Goal: Transaction & Acquisition: Purchase product/service

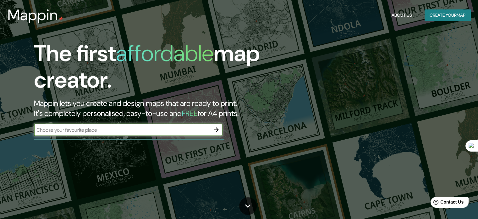
click at [103, 132] on input "text" at bounding box center [122, 129] width 176 height 7
type input "el salvador"
click at [218, 130] on icon "button" at bounding box center [216, 129] width 5 height 5
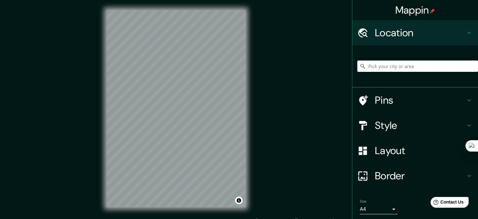
click at [402, 68] on input "Pick your city or area" at bounding box center [418, 65] width 121 height 11
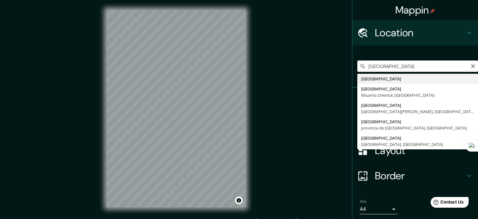
type input "[GEOGRAPHIC_DATA][PERSON_NAME]"
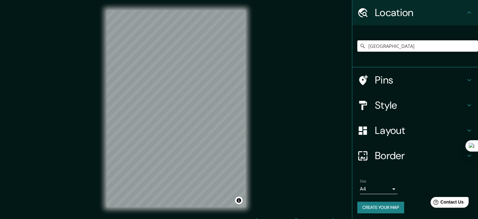
scroll to position [21, 0]
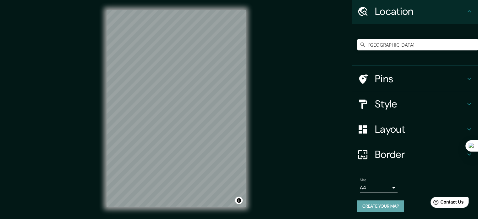
click at [381, 209] on button "Create your map" at bounding box center [381, 206] width 47 height 12
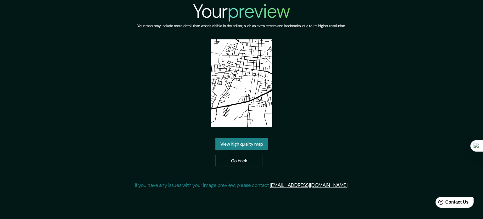
click at [243, 142] on link "View high quality map" at bounding box center [241, 144] width 53 height 12
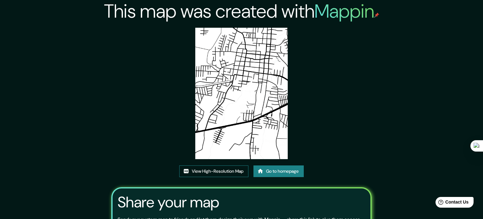
click at [219, 165] on link "View High-Resolution Map" at bounding box center [213, 171] width 69 height 12
click at [267, 165] on link "Go to homepage" at bounding box center [278, 171] width 50 height 12
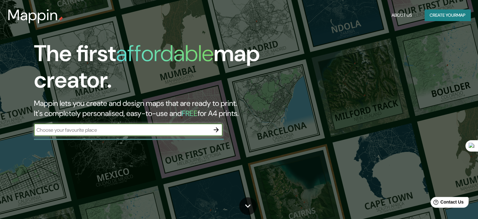
click at [151, 130] on input "text" at bounding box center [122, 129] width 176 height 7
type input "el salvador"
click at [220, 130] on icon "button" at bounding box center [217, 130] width 8 height 8
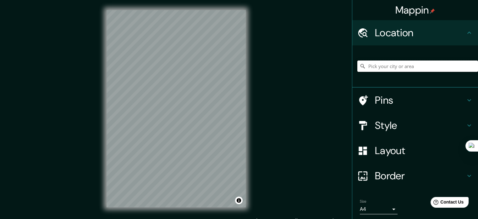
click at [409, 68] on input "Pick your city or area" at bounding box center [418, 65] width 121 height 11
type input "[GEOGRAPHIC_DATA][PERSON_NAME]"
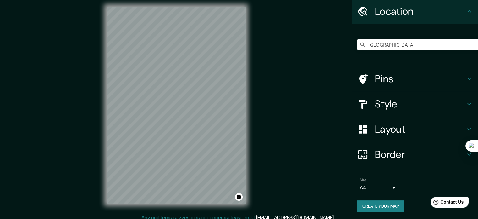
scroll to position [8, 0]
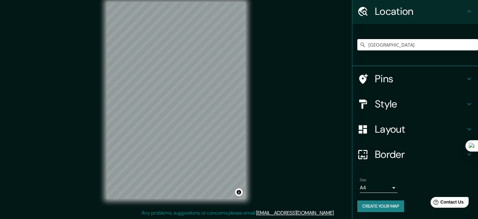
click at [358, 205] on button "Create your map" at bounding box center [381, 206] width 47 height 12
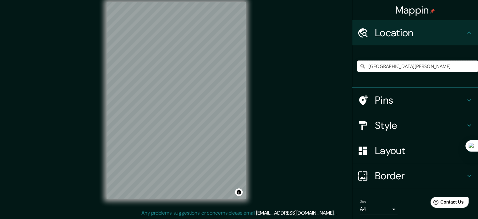
click at [409, 64] on input "[GEOGRAPHIC_DATA][PERSON_NAME]" at bounding box center [418, 65] width 121 height 11
type input "[GEOGRAPHIC_DATA][PERSON_NAME]"
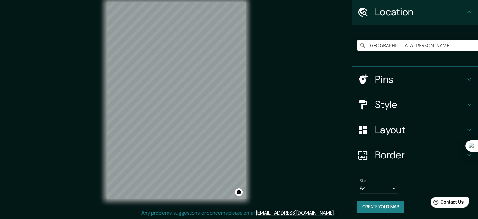
scroll to position [21, 0]
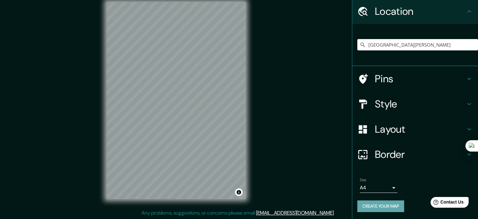
click at [378, 207] on button "Create your map" at bounding box center [381, 206] width 47 height 12
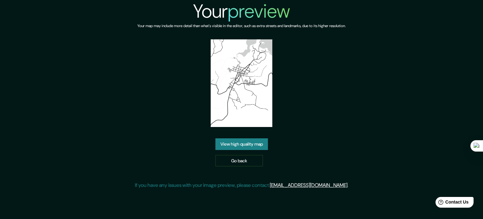
click at [262, 141] on link "View high quality map" at bounding box center [241, 144] width 53 height 12
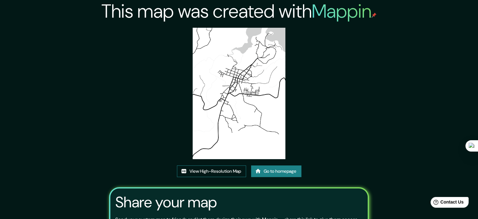
click at [230, 167] on link "View High-Resolution Map" at bounding box center [211, 171] width 69 height 12
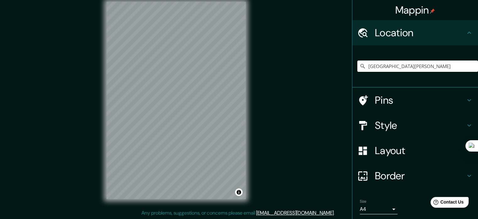
click at [419, 68] on input "[GEOGRAPHIC_DATA][PERSON_NAME]" at bounding box center [418, 65] width 121 height 11
type input "[GEOGRAPHIC_DATA][PERSON_NAME]"
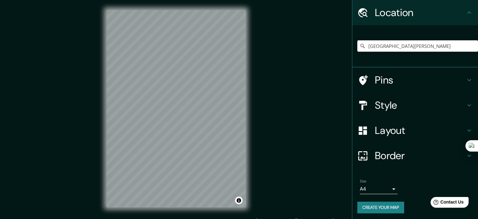
scroll to position [21, 0]
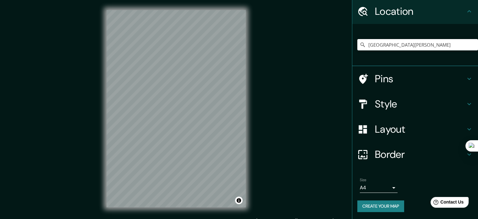
click at [367, 202] on button "Create your map" at bounding box center [381, 206] width 47 height 12
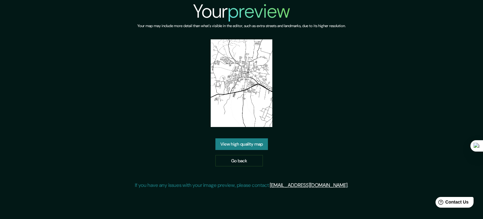
click at [257, 145] on link "View high quality map" at bounding box center [241, 144] width 53 height 12
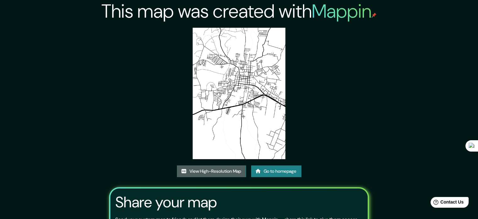
click at [224, 172] on link "View High-Resolution Map" at bounding box center [211, 171] width 69 height 12
